Goal: Task Accomplishment & Management: Manage account settings

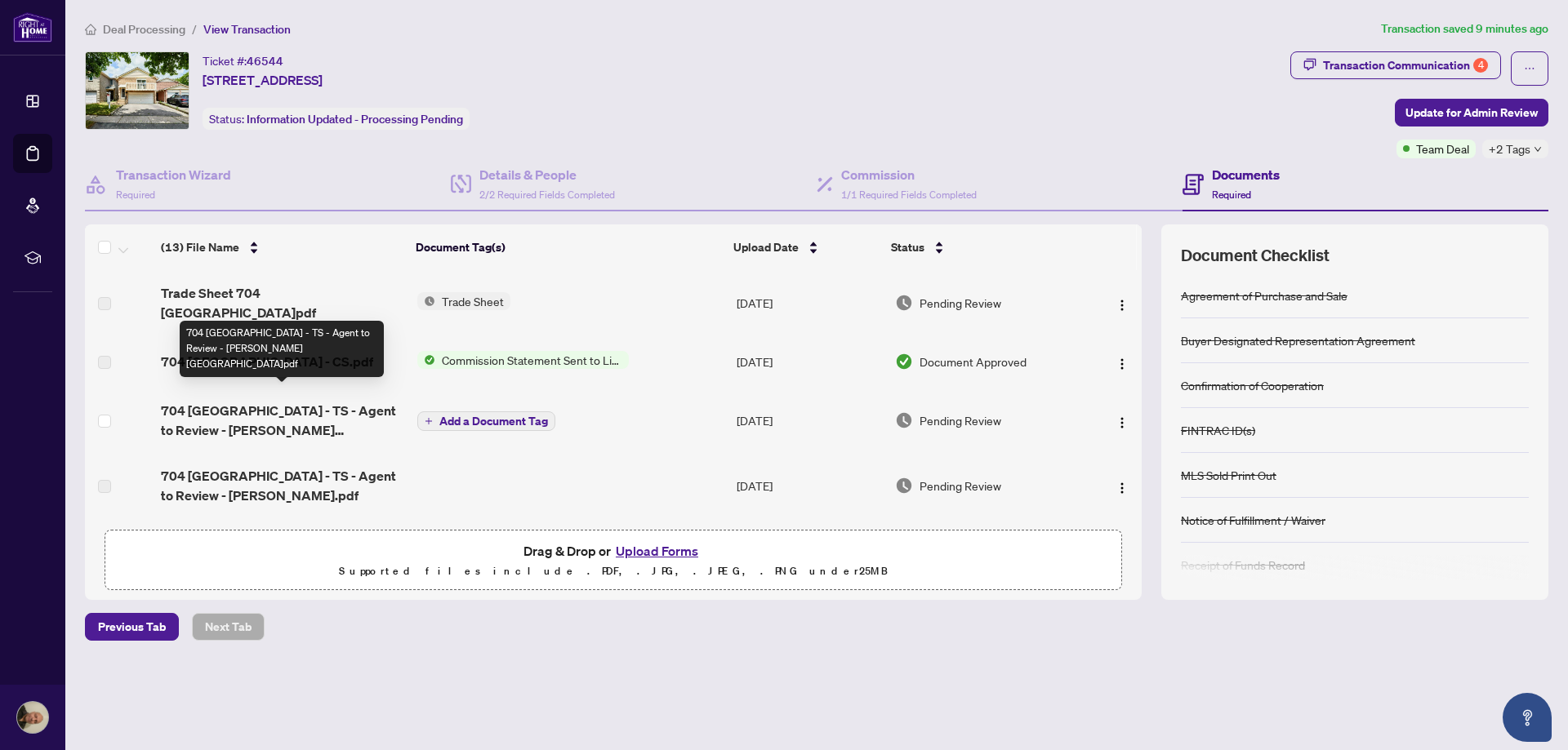
click at [209, 401] on span "704 [GEOGRAPHIC_DATA] - TS - Agent to Review - [PERSON_NAME][GEOGRAPHIC_DATA]pdf" at bounding box center [282, 420] width 243 height 39
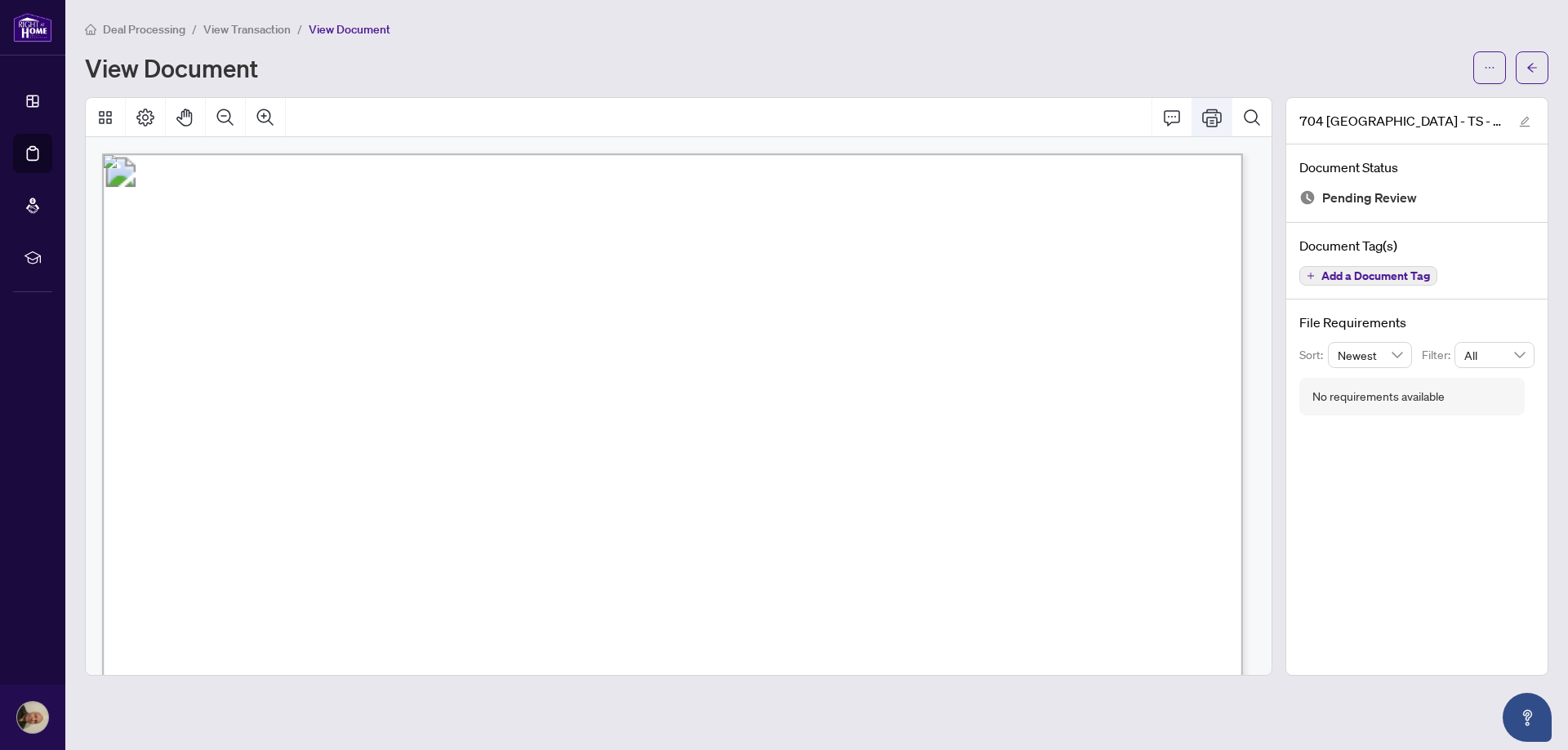
click at [1217, 110] on icon "Print" at bounding box center [1212, 117] width 20 height 18
click at [236, 28] on span "View Transaction" at bounding box center [246, 29] width 88 height 14
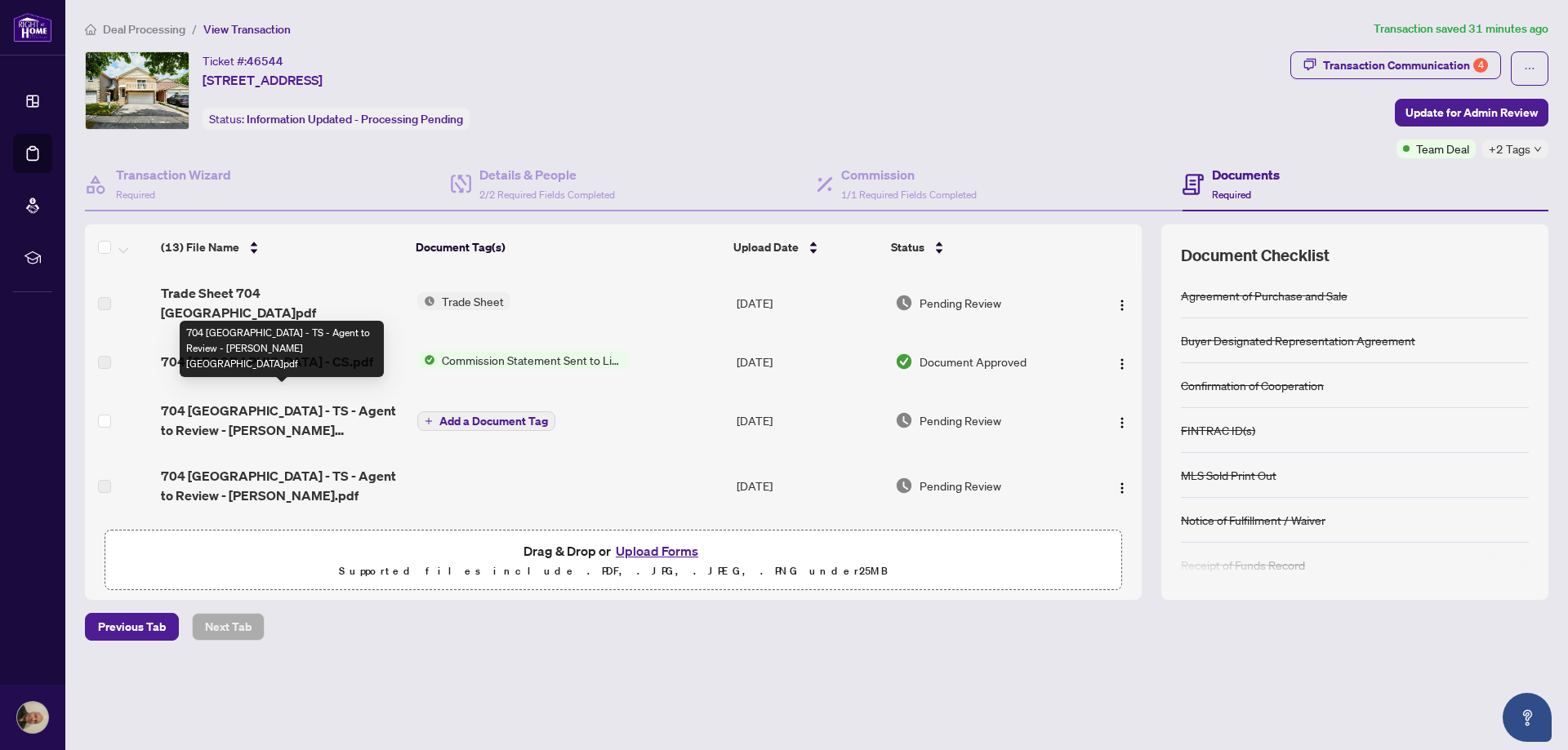
click at [195, 401] on span "704 [GEOGRAPHIC_DATA] - TS - Agent to Review - [PERSON_NAME][GEOGRAPHIC_DATA]pdf" at bounding box center [282, 420] width 243 height 39
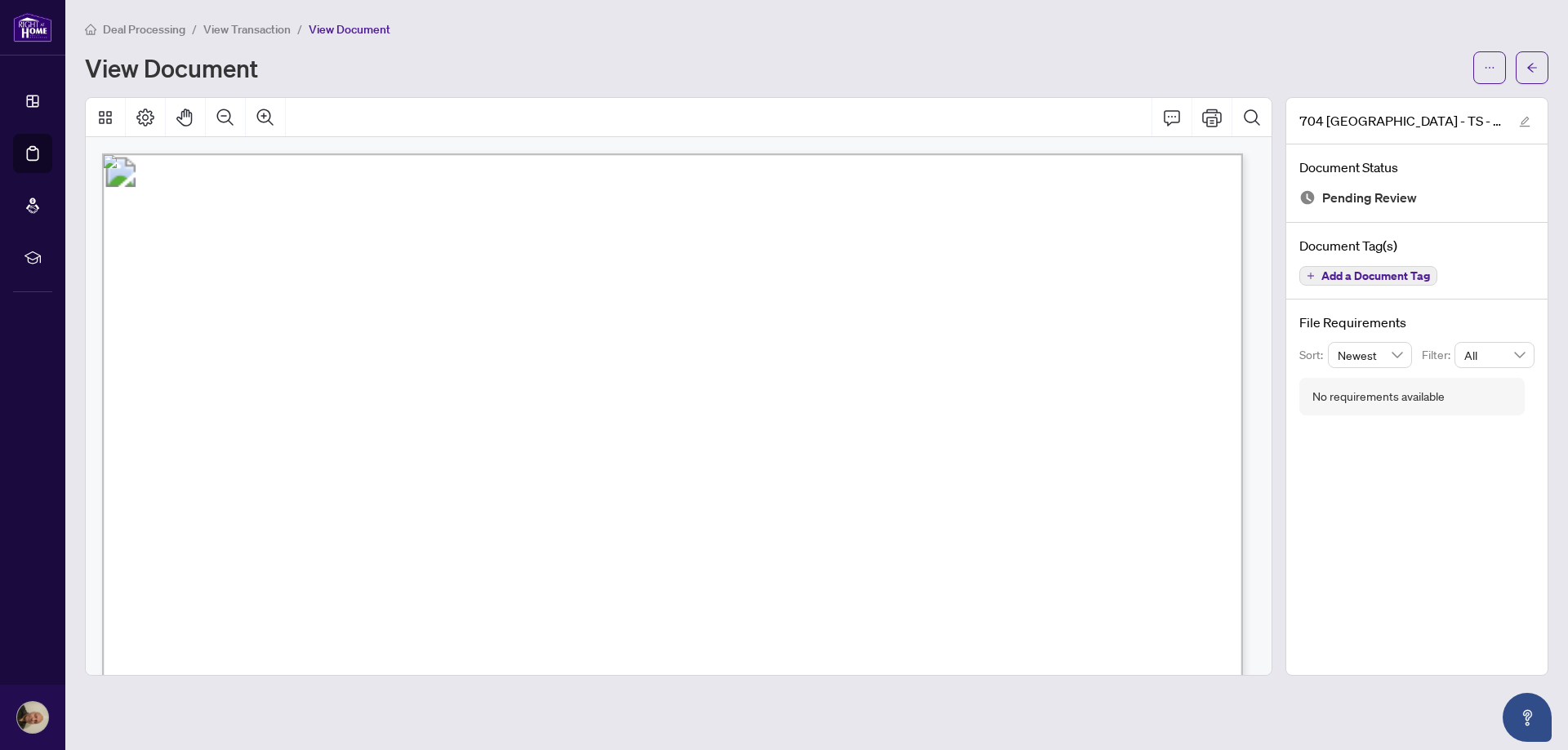
drag, startPoint x: 251, startPoint y: 24, endPoint x: 14, endPoint y: 67, distance: 240.9
click at [251, 24] on span "View Transaction" at bounding box center [246, 29] width 88 height 14
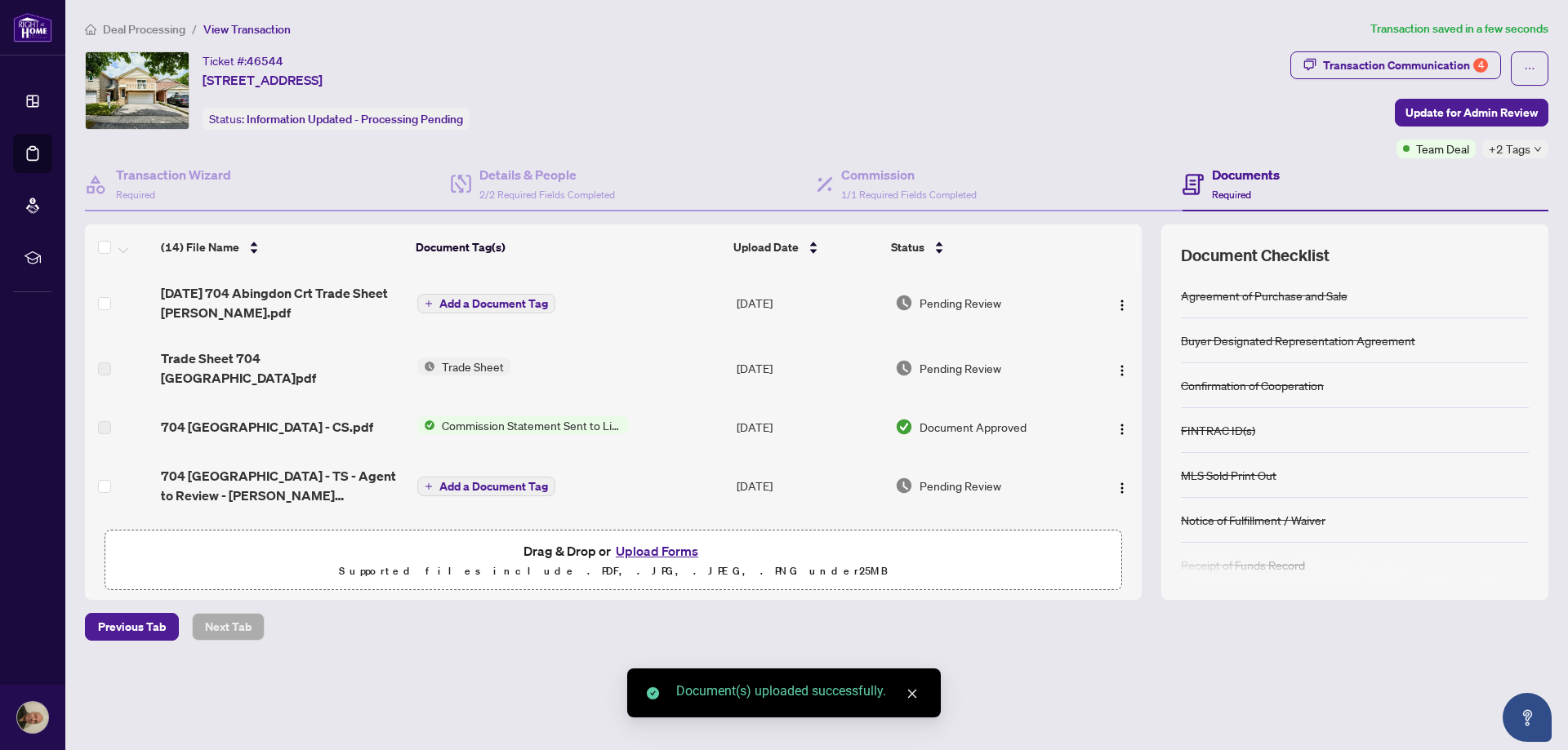
click at [917, 695] on icon "close" at bounding box center [912, 694] width 12 height 12
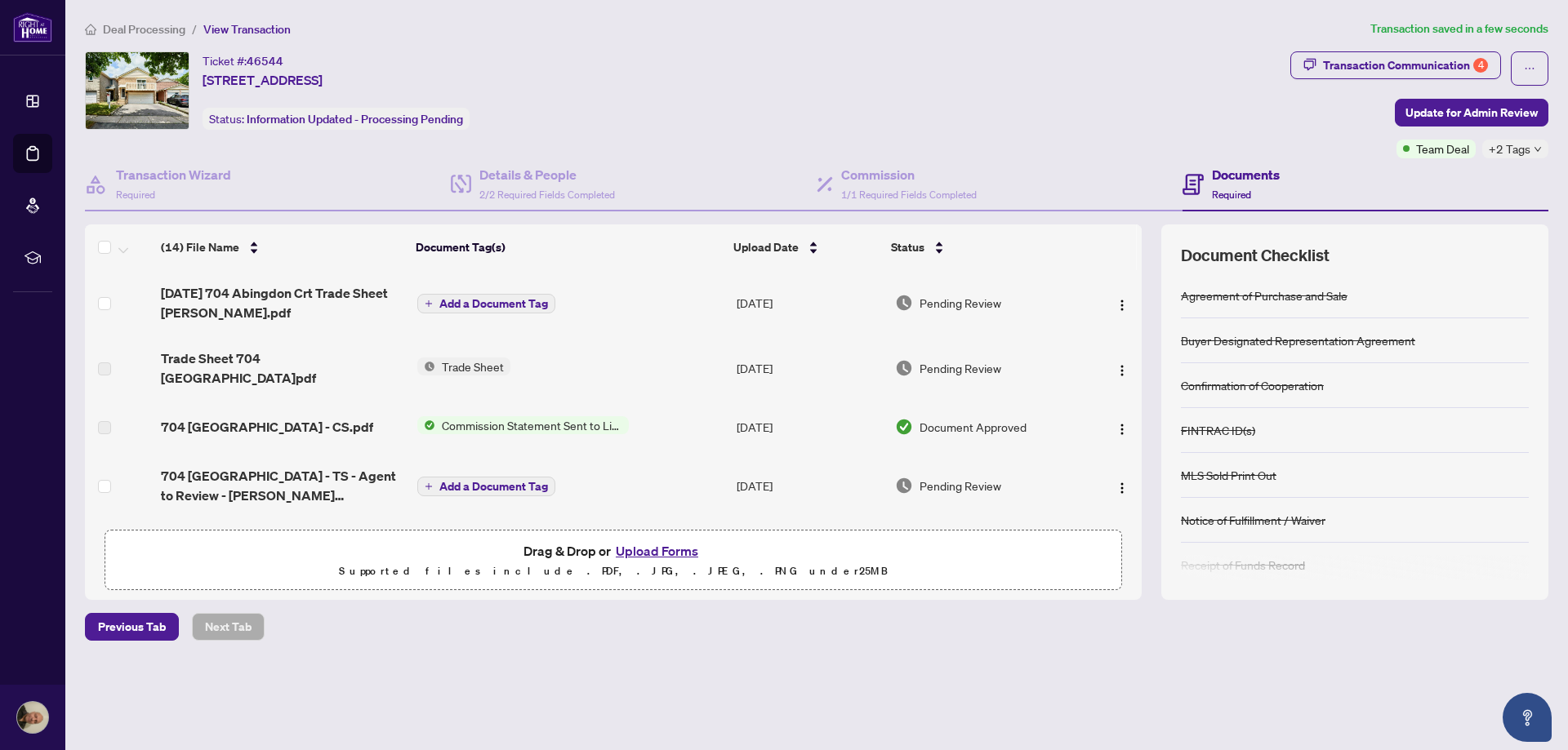
click at [460, 303] on span "Add a Document Tag" at bounding box center [494, 303] width 108 height 12
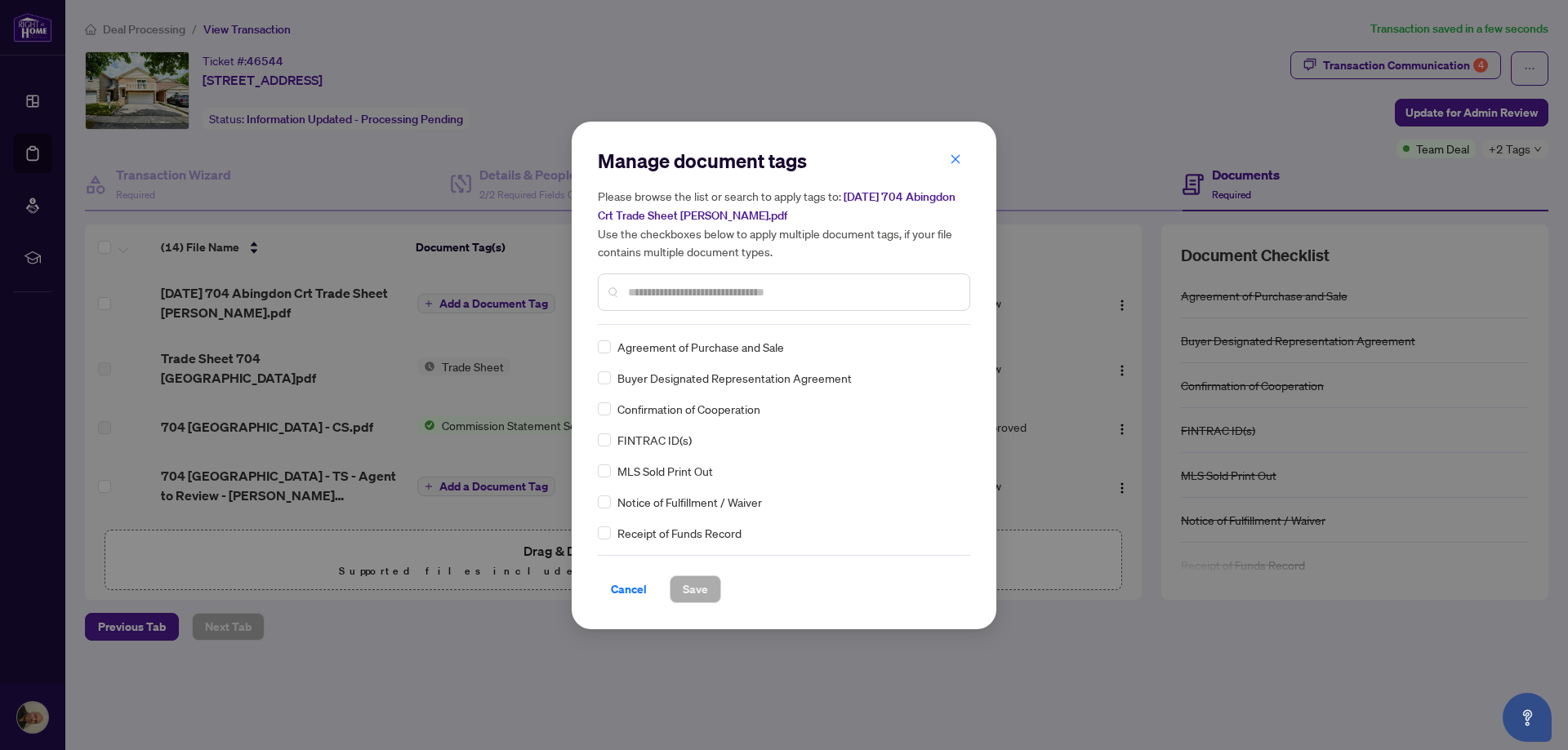
click at [687, 321] on div "Manage document tags Please browse the list or search to apply tags to: [DATE] …" at bounding box center [784, 236] width 372 height 177
click at [689, 287] on input "text" at bounding box center [793, 292] width 329 height 18
type input "*****"
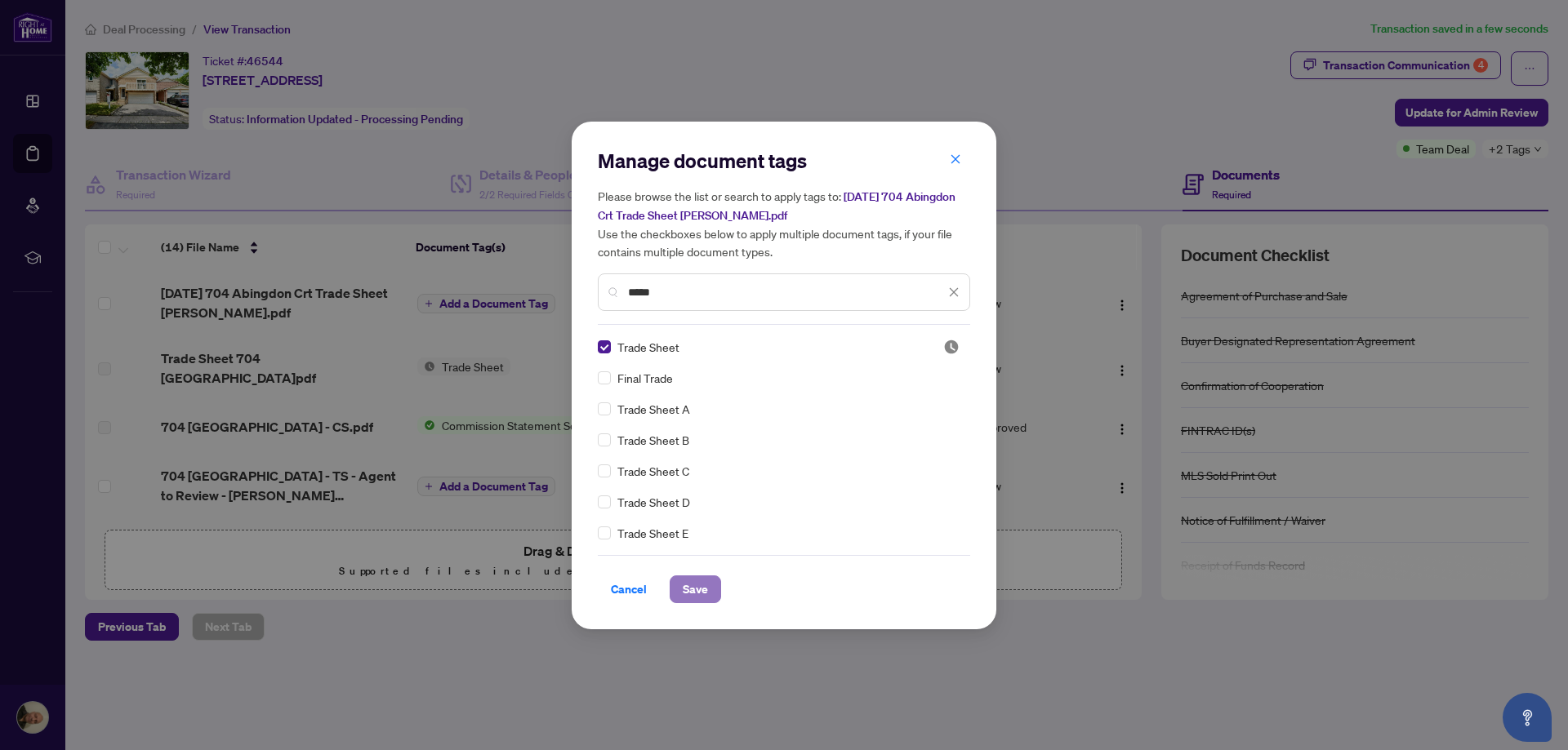
click at [688, 589] on span "Save" at bounding box center [695, 589] width 25 height 26
